Goal: Information Seeking & Learning: Learn about a topic

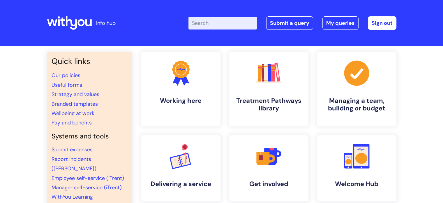
click at [240, 24] on input "Enter your search term here..." at bounding box center [223, 23] width 68 height 13
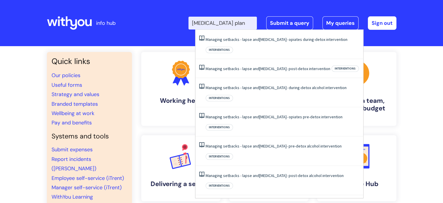
scroll to position [0, 1]
type input "[MEDICAL_DATA] plan"
click button "Search" at bounding box center [0, 0] width 0 height 0
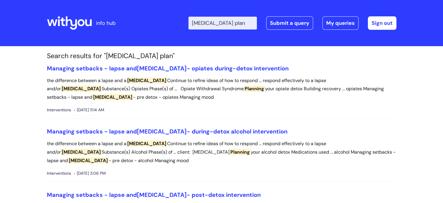
click at [74, 18] on icon at bounding box center [69, 23] width 45 height 14
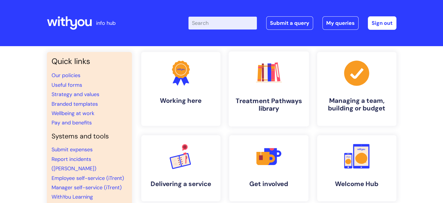
click at [266, 90] on link ".cls-1{fill:#f89b22;}.cls-1,.cls-2,.cls-3,.cls-4,.cls-5,.cls-6,.cls-7{stroke-wi…" at bounding box center [268, 88] width 80 height 75
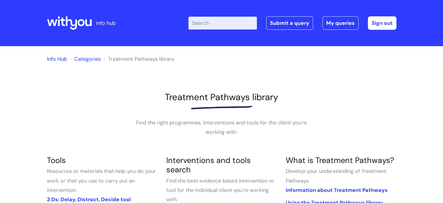
click at [231, 24] on input "Enter your search term here..." at bounding box center [223, 23] width 68 height 13
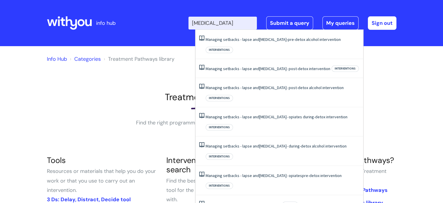
type input "[MEDICAL_DATA]"
click button "Search" at bounding box center [0, 0] width 0 height 0
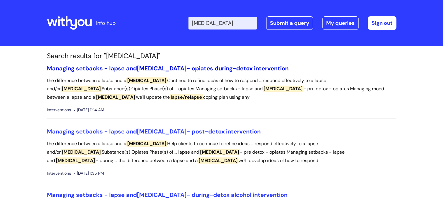
click at [167, 67] on link "Managing setbacks - lapse and relapse - opiates during-detox intervention" at bounding box center [168, 68] width 242 height 8
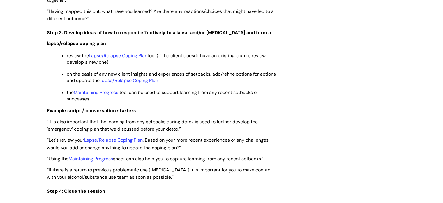
scroll to position [962, 0]
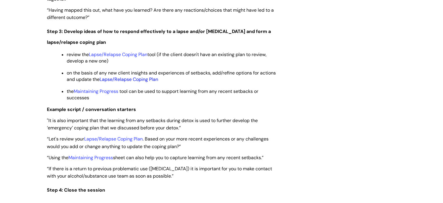
click at [135, 82] on link "Lapse/Relapse Coping Plan" at bounding box center [129, 79] width 59 height 6
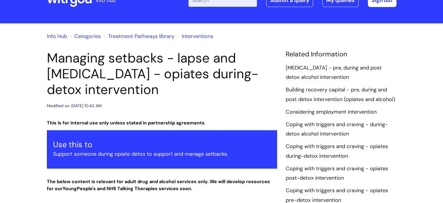
scroll to position [0, 0]
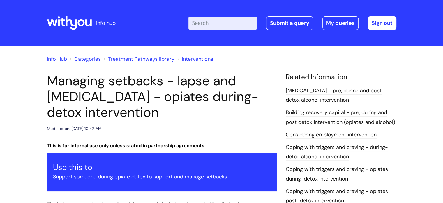
click at [231, 24] on input "Enter your search term here..." at bounding box center [223, 23] width 68 height 13
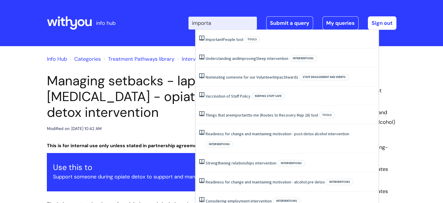
type input "importan"
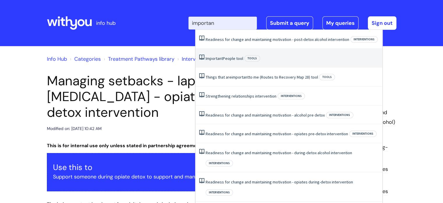
click at [223, 59] on span "Important" at bounding box center [214, 58] width 17 height 5
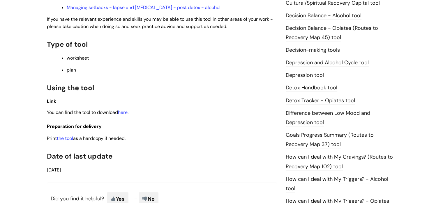
scroll to position [321, 0]
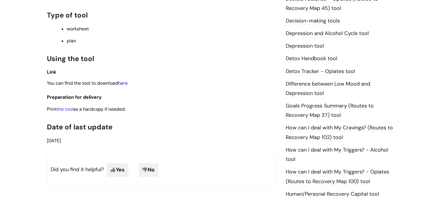
click at [124, 86] on link "here" at bounding box center [123, 83] width 10 height 6
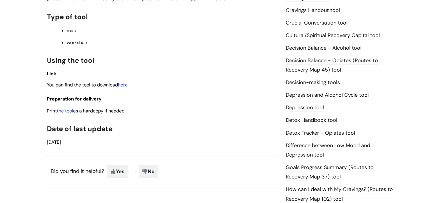
scroll to position [262, 0]
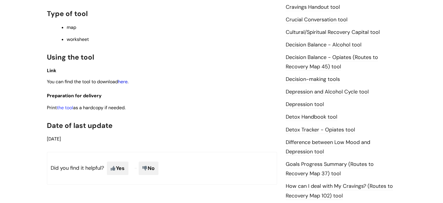
click at [124, 83] on link "here" at bounding box center [123, 81] width 10 height 6
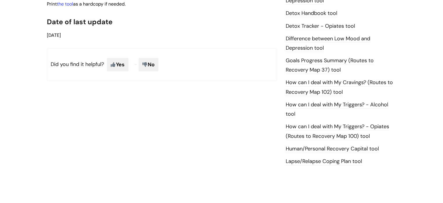
scroll to position [379, 0]
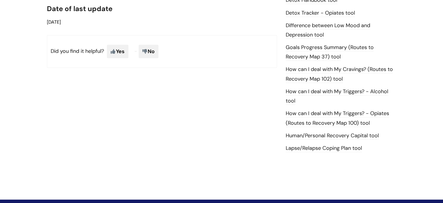
click at [323, 147] on link "Lapse/Relapse Coping Plan tool" at bounding box center [324, 148] width 76 height 8
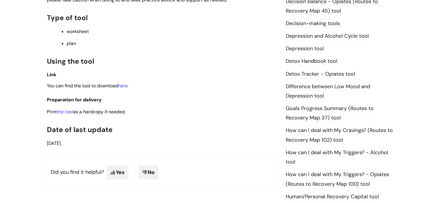
scroll to position [321, 0]
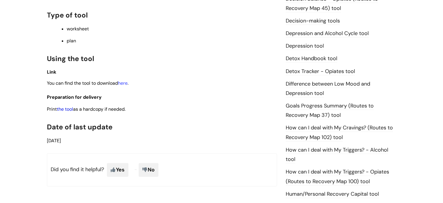
click at [71, 111] on link "the tool" at bounding box center [65, 109] width 16 height 6
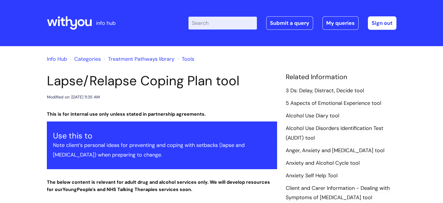
scroll to position [29, 0]
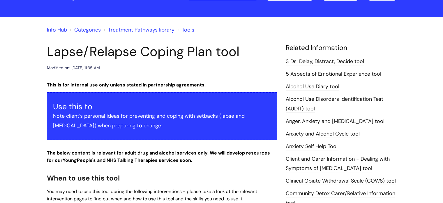
click at [190, 30] on link "Tools" at bounding box center [188, 29] width 13 height 7
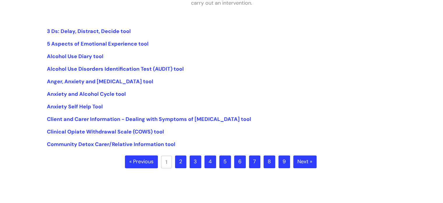
scroll to position [146, 0]
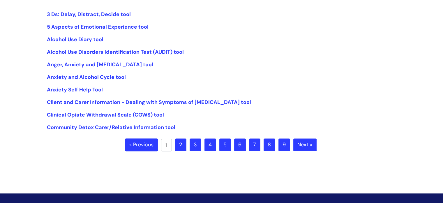
click at [183, 145] on link "2" at bounding box center [180, 144] width 11 height 13
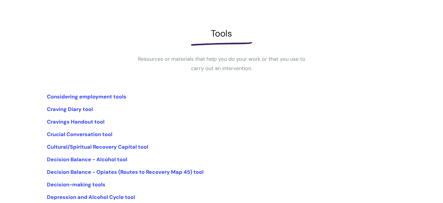
scroll to position [87, 0]
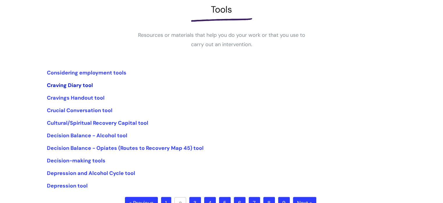
click at [57, 85] on link "Craving Diary tool" at bounding box center [70, 85] width 46 height 7
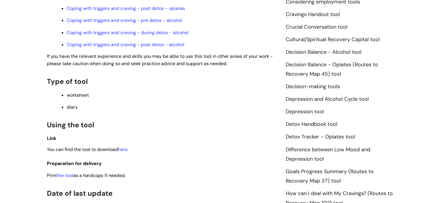
scroll to position [262, 0]
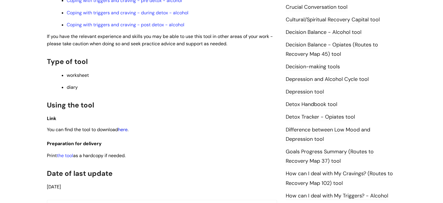
click at [127, 130] on link "here" at bounding box center [123, 129] width 10 height 6
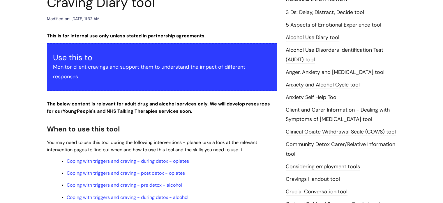
scroll to position [0, 0]
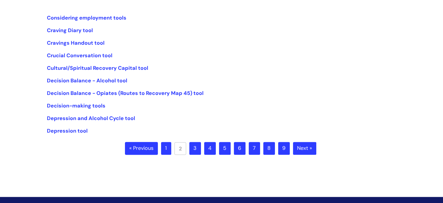
scroll to position [146, 0]
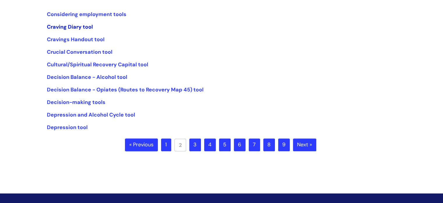
click at [71, 26] on link "Craving Diary tool" at bounding box center [70, 26] width 46 height 7
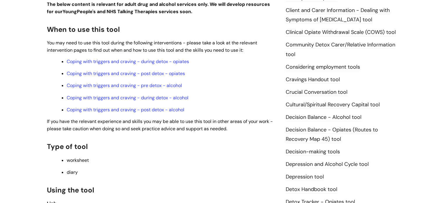
scroll to position [233, 0]
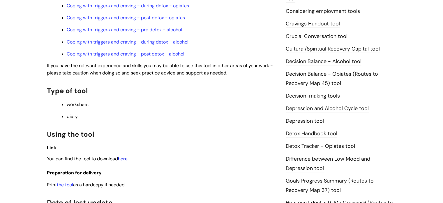
click at [126, 160] on link "here" at bounding box center [123, 158] width 10 height 6
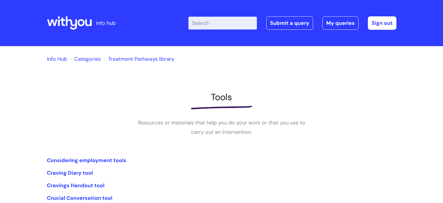
scroll to position [146, 0]
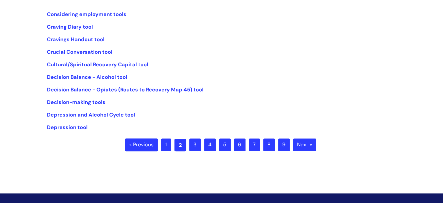
click at [180, 145] on link "2" at bounding box center [181, 144] width 12 height 13
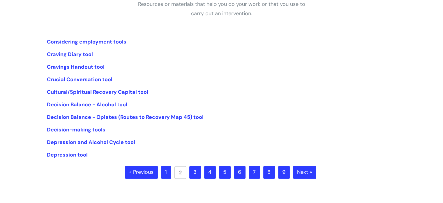
scroll to position [117, 0]
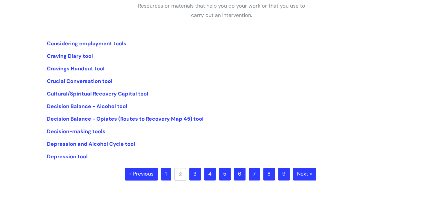
click at [196, 169] on link "3" at bounding box center [195, 173] width 12 height 13
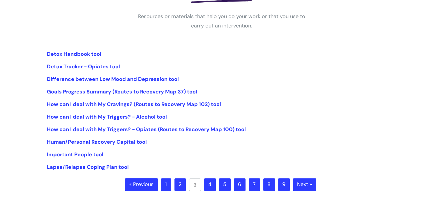
scroll to position [117, 0]
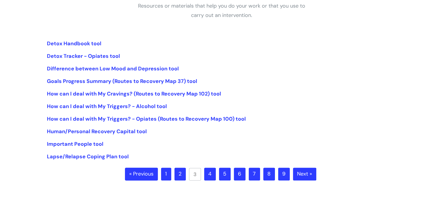
click at [210, 173] on link "4" at bounding box center [210, 173] width 12 height 13
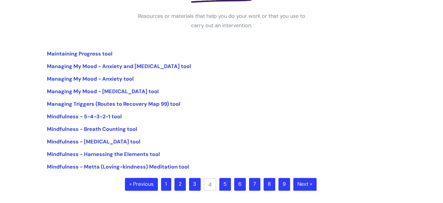
scroll to position [117, 0]
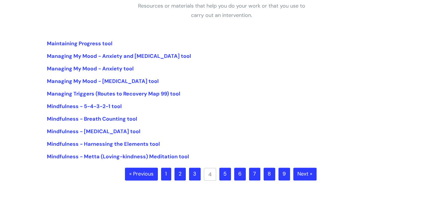
click at [225, 173] on link "5" at bounding box center [225, 173] width 12 height 13
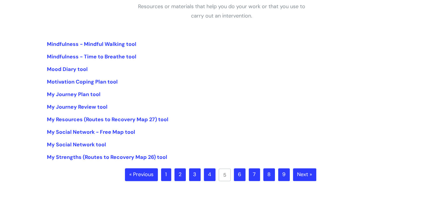
scroll to position [117, 0]
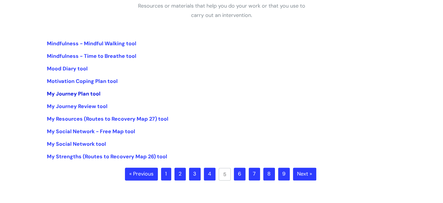
click at [82, 91] on link "My Journey Plan tool" at bounding box center [74, 93] width 54 height 7
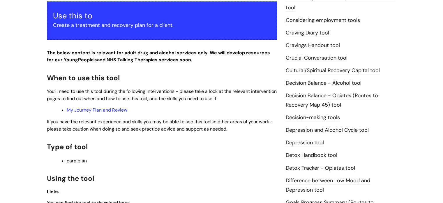
scroll to position [262, 0]
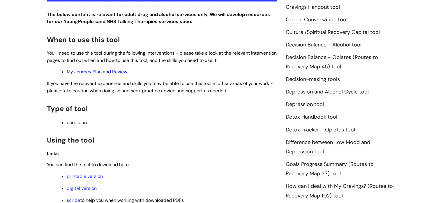
click at [121, 73] on link "My Journey Plan and Review" at bounding box center [97, 71] width 61 height 6
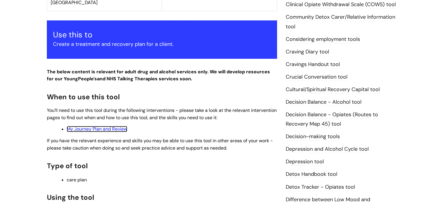
scroll to position [204, 0]
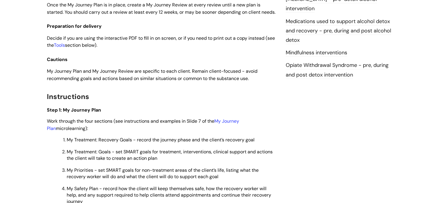
scroll to position [641, 0]
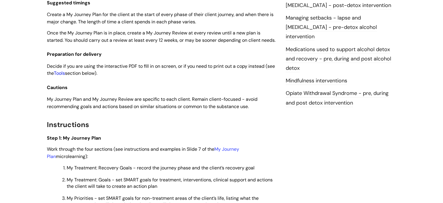
click at [65, 76] on link "Tools" at bounding box center [59, 73] width 11 height 6
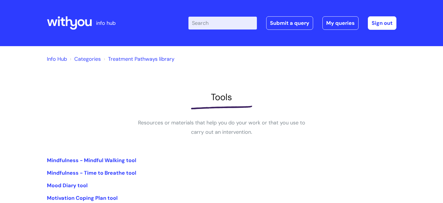
scroll to position [117, 0]
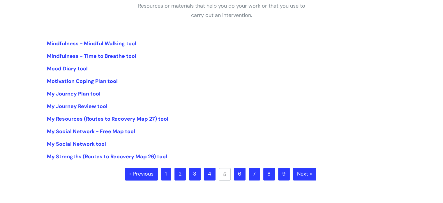
click at [239, 173] on link "6" at bounding box center [240, 173] width 12 height 13
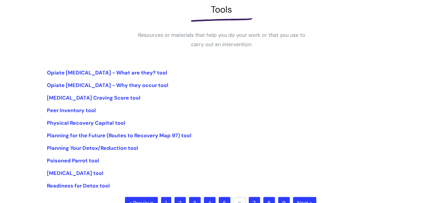
scroll to position [117, 0]
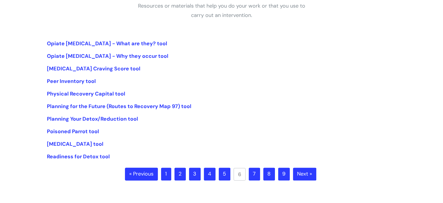
click at [254, 173] on link "7" at bounding box center [254, 173] width 11 height 13
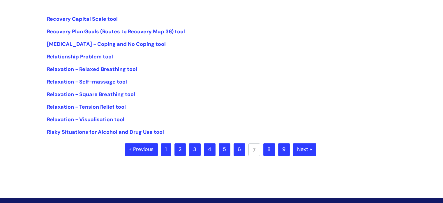
scroll to position [146, 0]
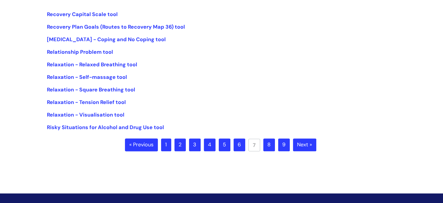
click at [268, 144] on link "8" at bounding box center [269, 144] width 12 height 13
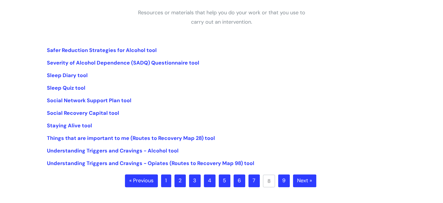
scroll to position [146, 0]
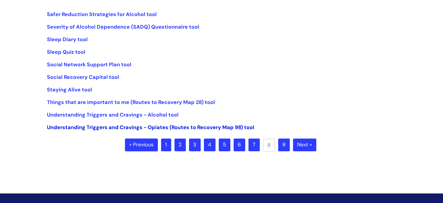
click at [139, 127] on link "Understanding Triggers and Cravings - Opiates (Routes to Recovery Map 98) tool" at bounding box center [150, 127] width 207 height 7
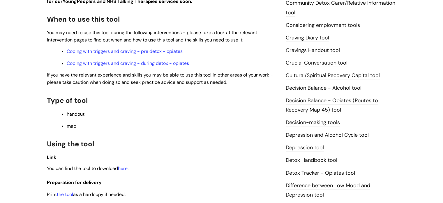
scroll to position [233, 0]
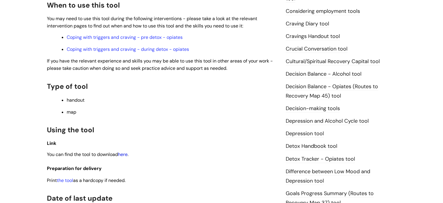
click at [126, 155] on link "here" at bounding box center [123, 154] width 10 height 6
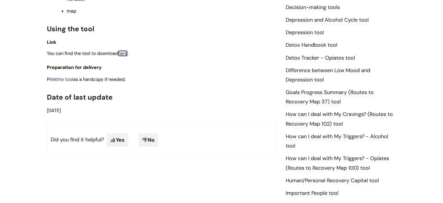
scroll to position [321, 0]
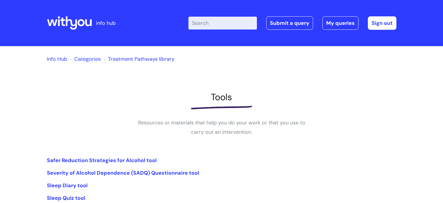
scroll to position [146, 0]
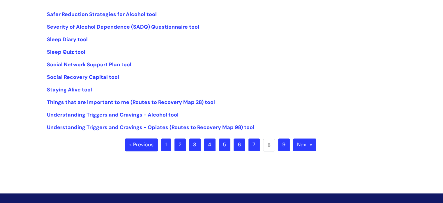
click at [284, 143] on link "9" at bounding box center [284, 144] width 12 height 13
